Goal: Navigation & Orientation: Find specific page/section

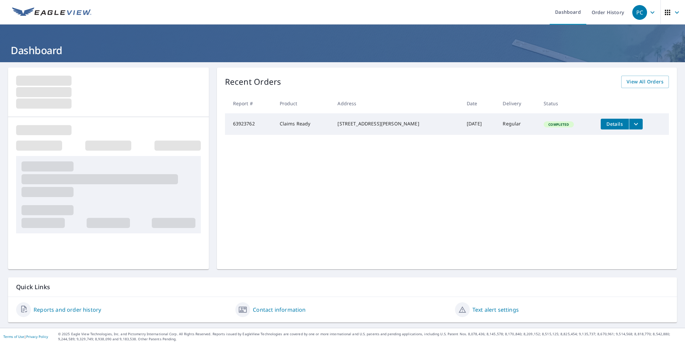
click at [665, 12] on icon "button" at bounding box center [667, 12] width 5 height 5
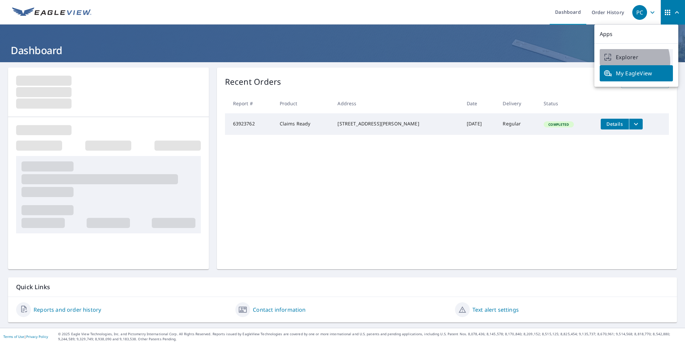
click at [625, 62] on link "Explorer" at bounding box center [636, 57] width 73 height 16
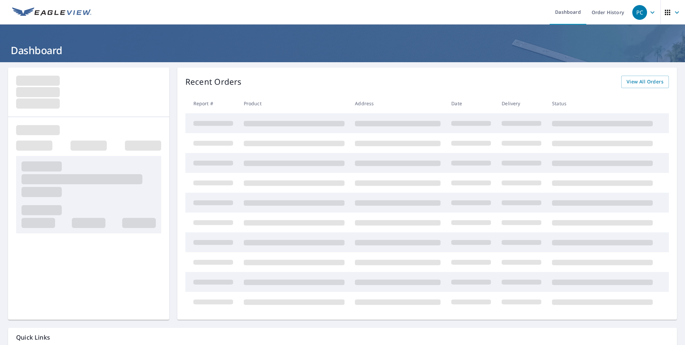
click at [664, 12] on icon "button" at bounding box center [668, 12] width 8 height 8
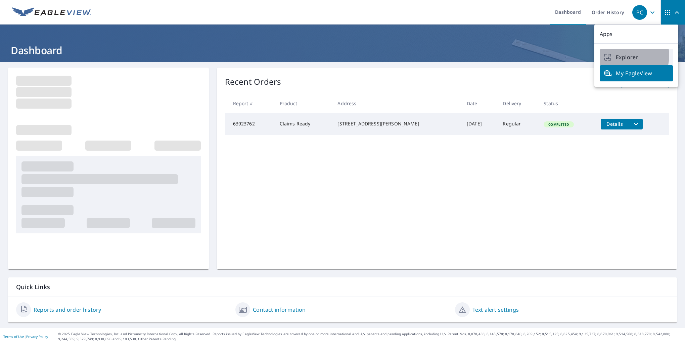
click at [627, 56] on span "Explorer" at bounding box center [636, 57] width 65 height 8
